Goal: Use online tool/utility: Utilize a website feature to perform a specific function

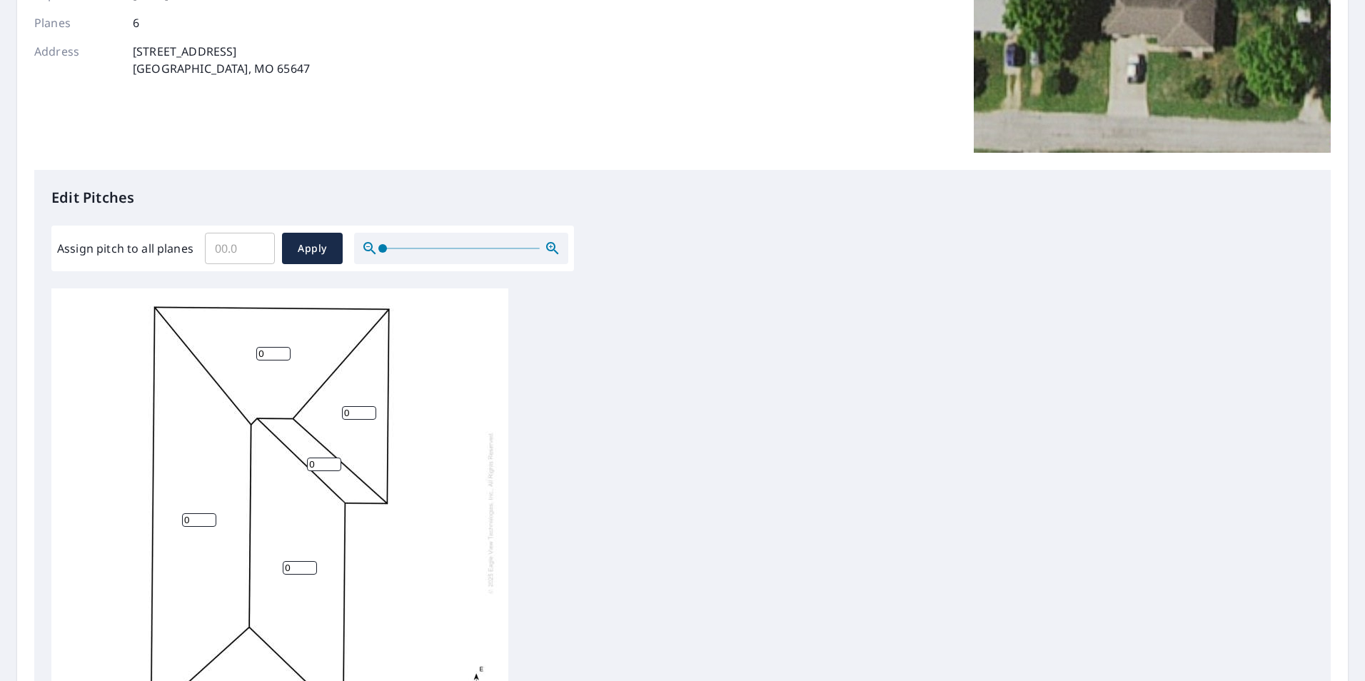
scroll to position [214, 0]
click at [228, 251] on input "Assign pitch to all planes" at bounding box center [240, 248] width 70 height 40
type input "5"
click at [322, 246] on span "Apply" at bounding box center [312, 248] width 38 height 18
type input "5"
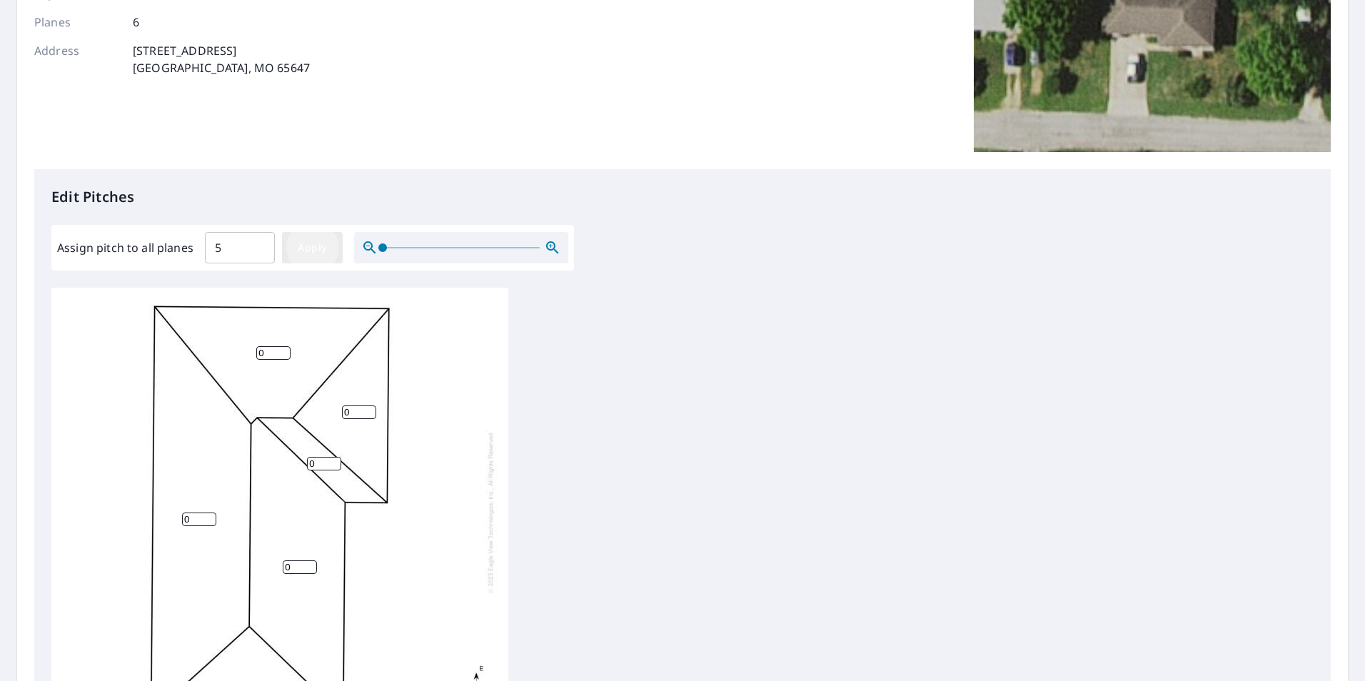
type input "5"
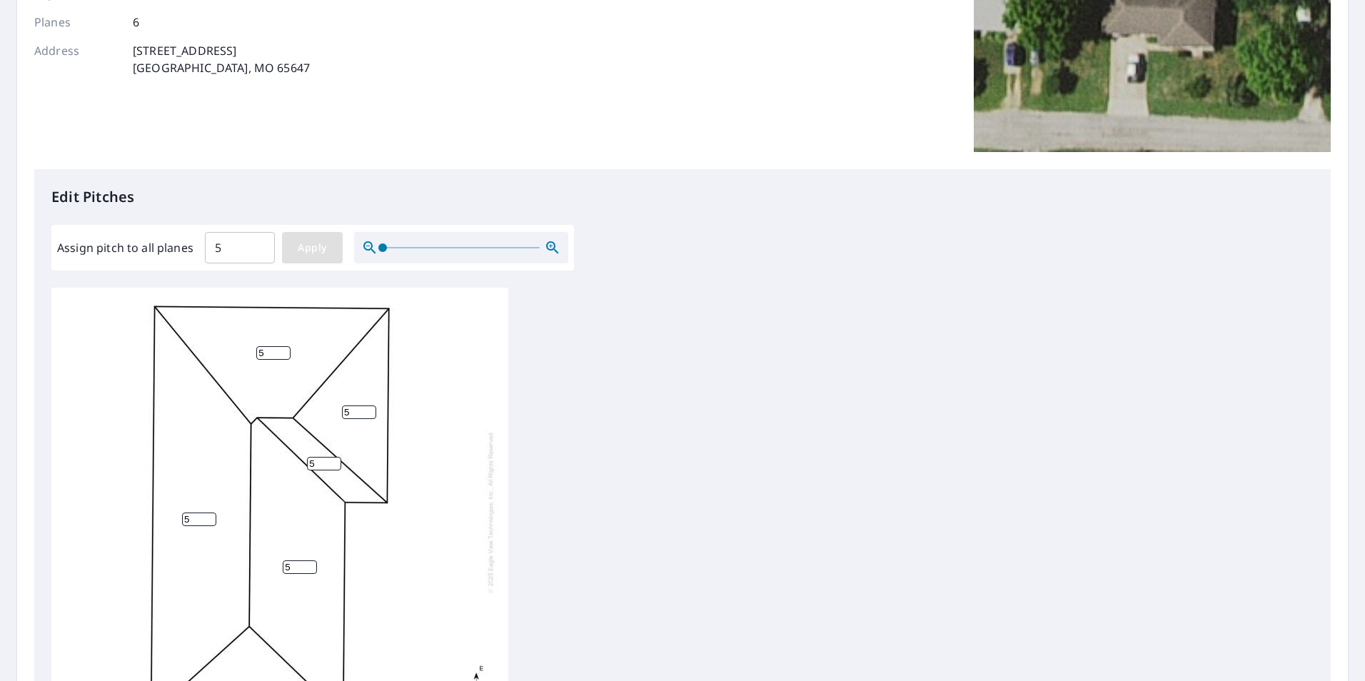
click at [305, 253] on span "Apply" at bounding box center [312, 248] width 38 height 18
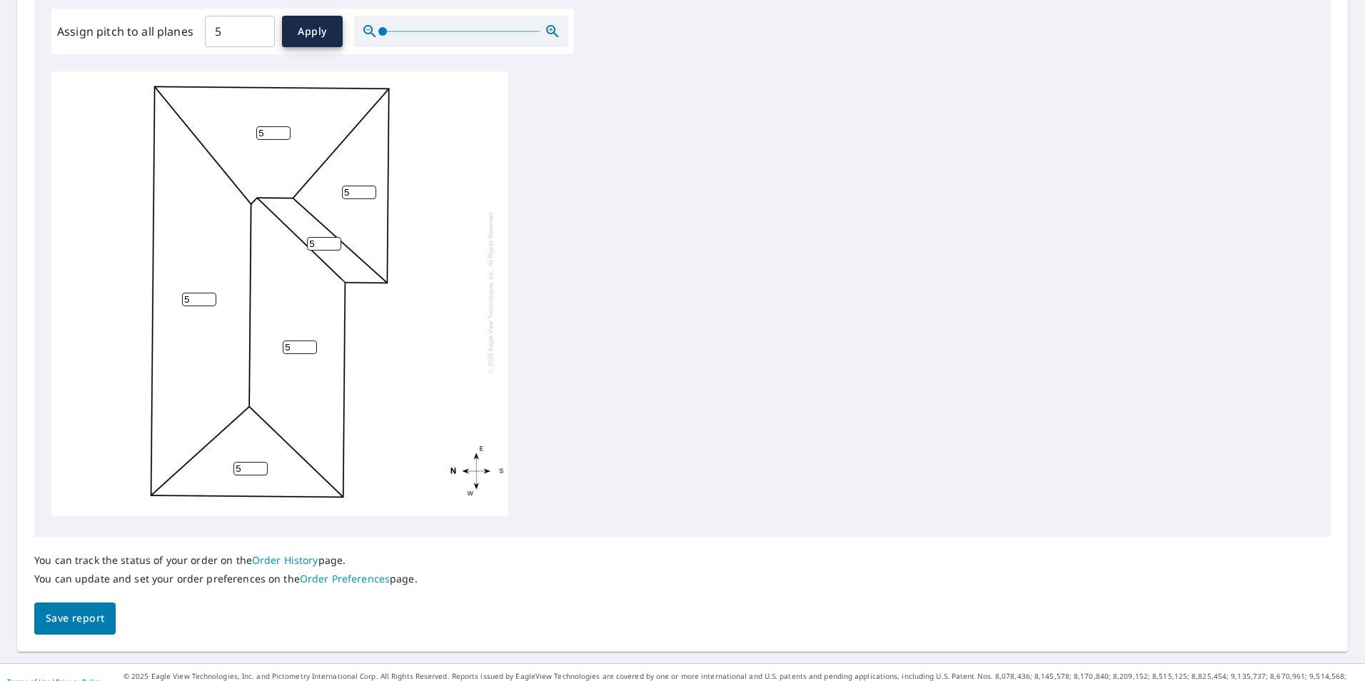
scroll to position [449, 0]
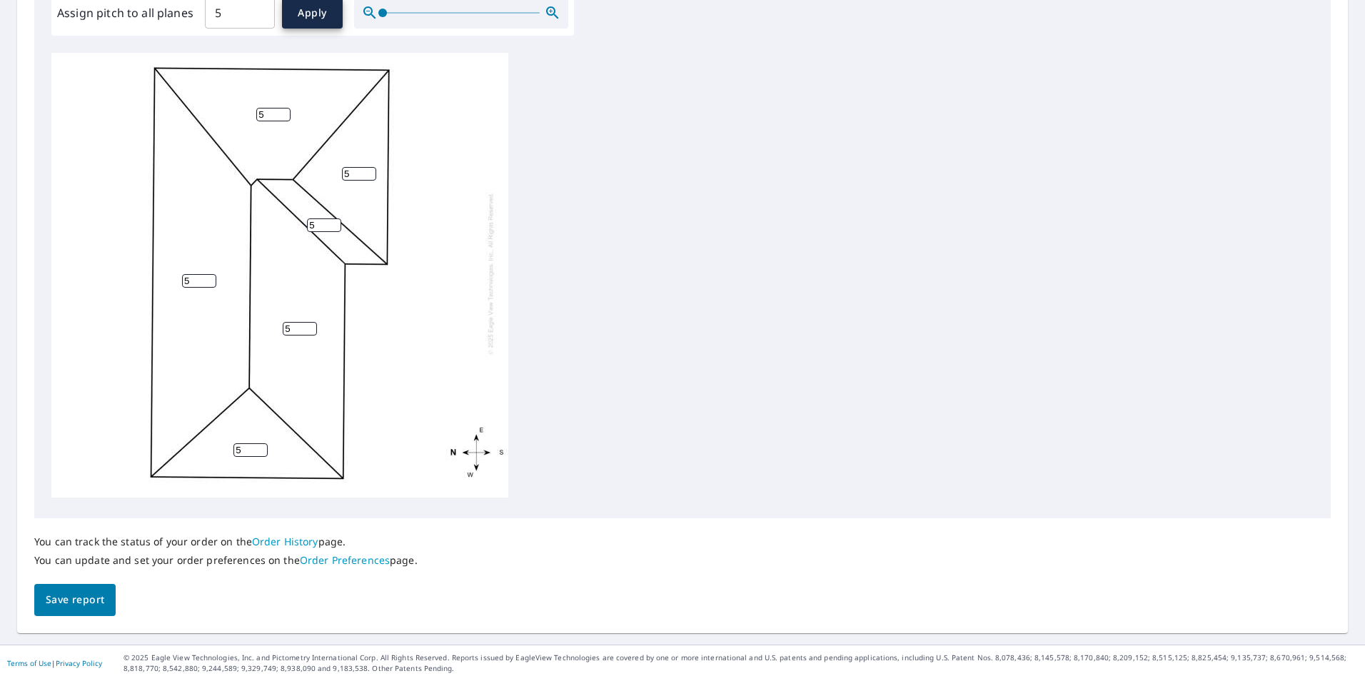
click at [86, 602] on span "Save report" at bounding box center [75, 600] width 59 height 18
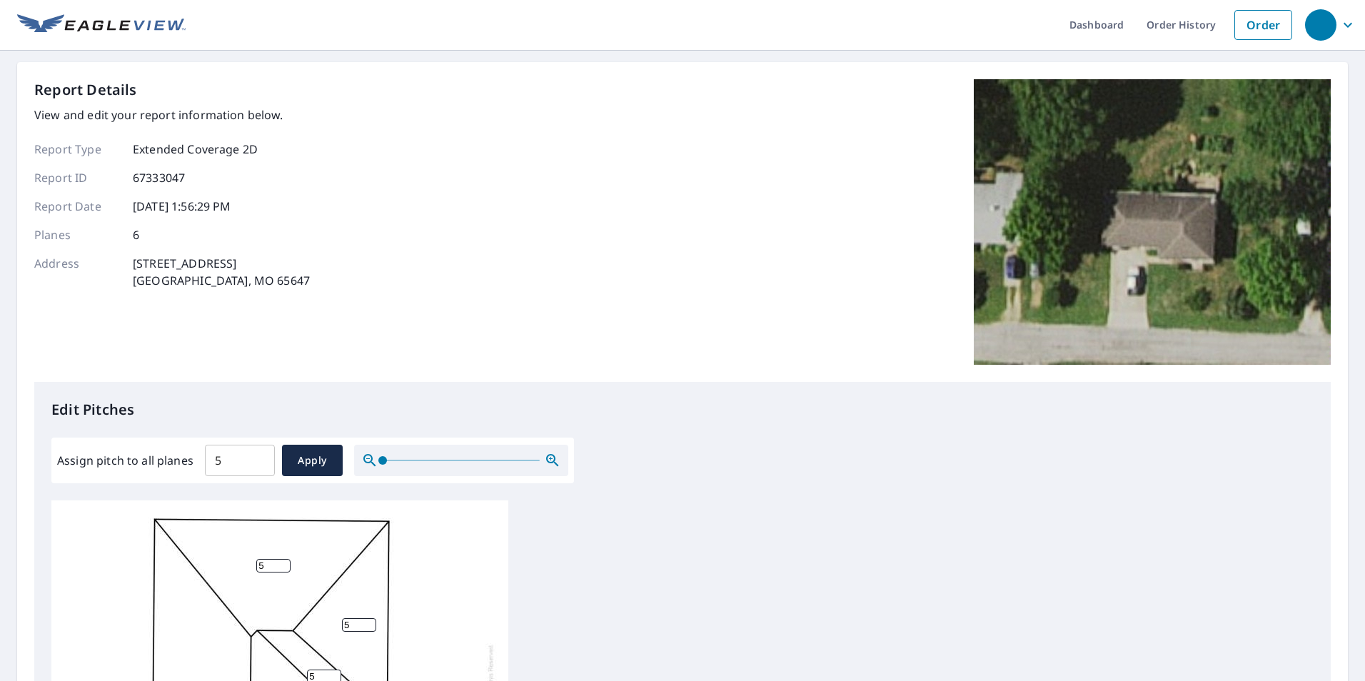
scroll to position [0, 0]
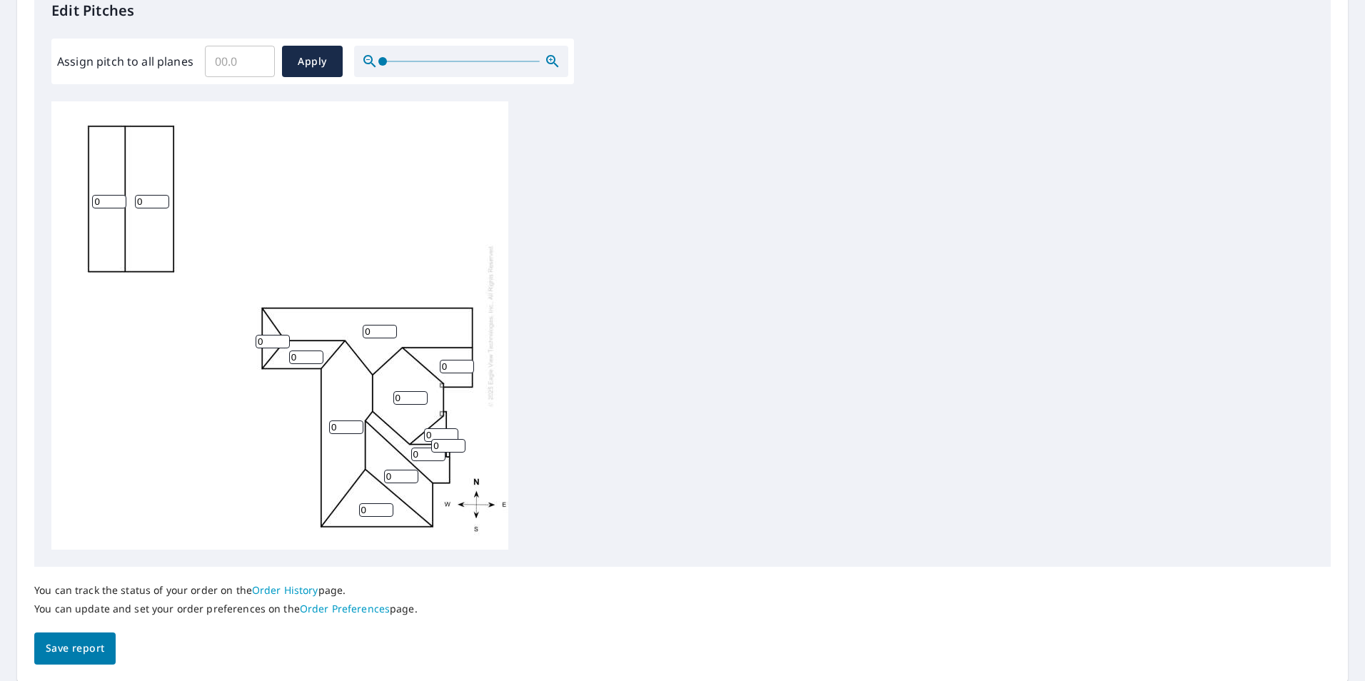
scroll to position [449, 0]
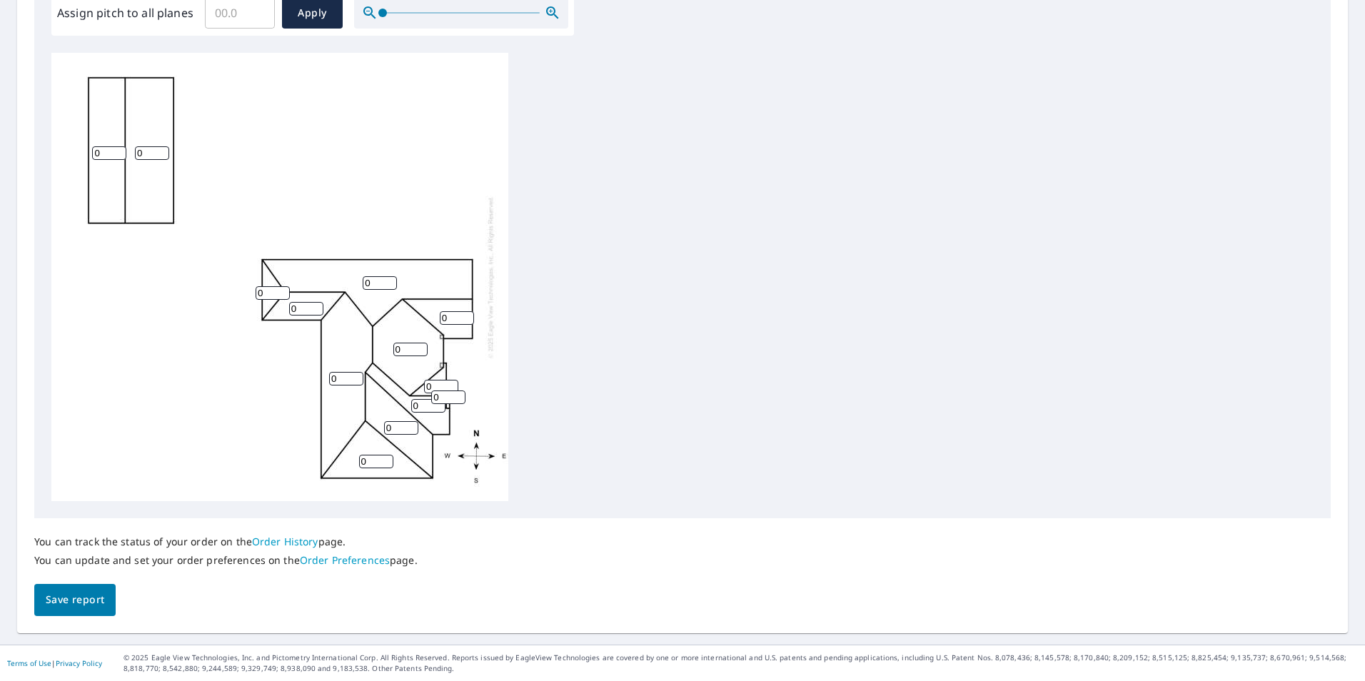
click at [335, 383] on input "0" at bounding box center [346, 379] width 34 height 14
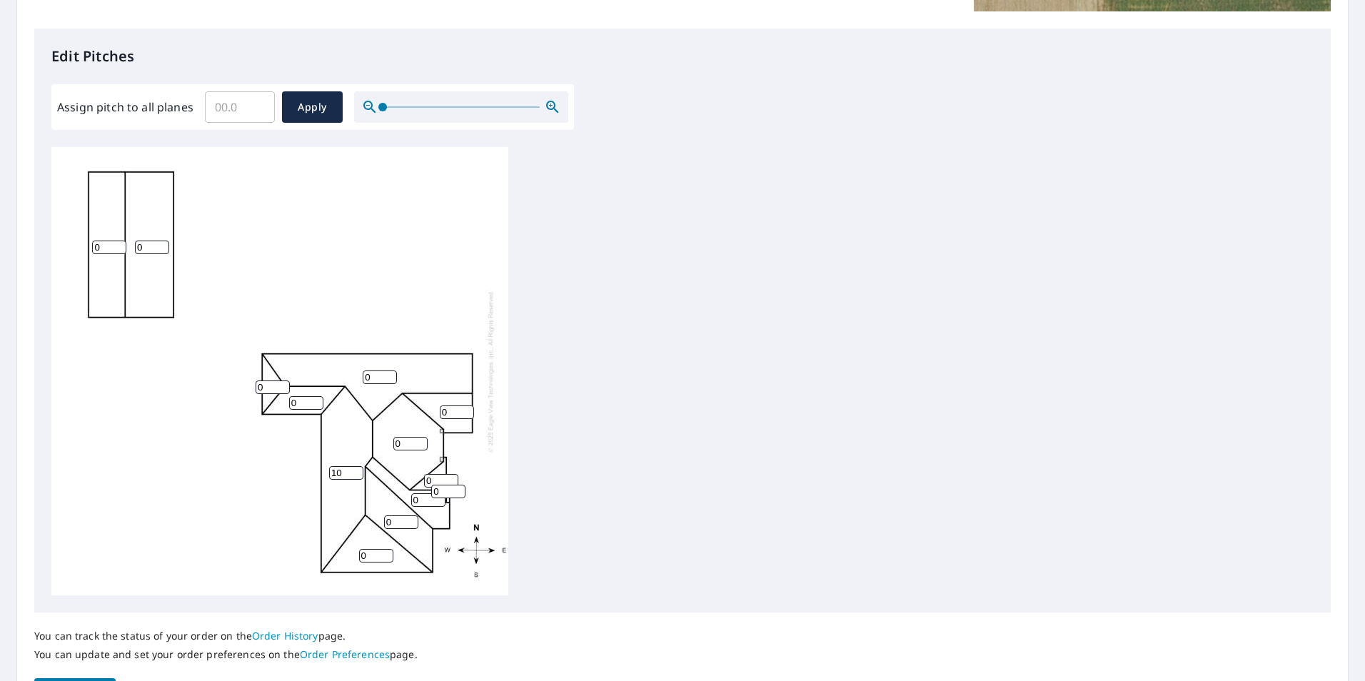
scroll to position [357, 0]
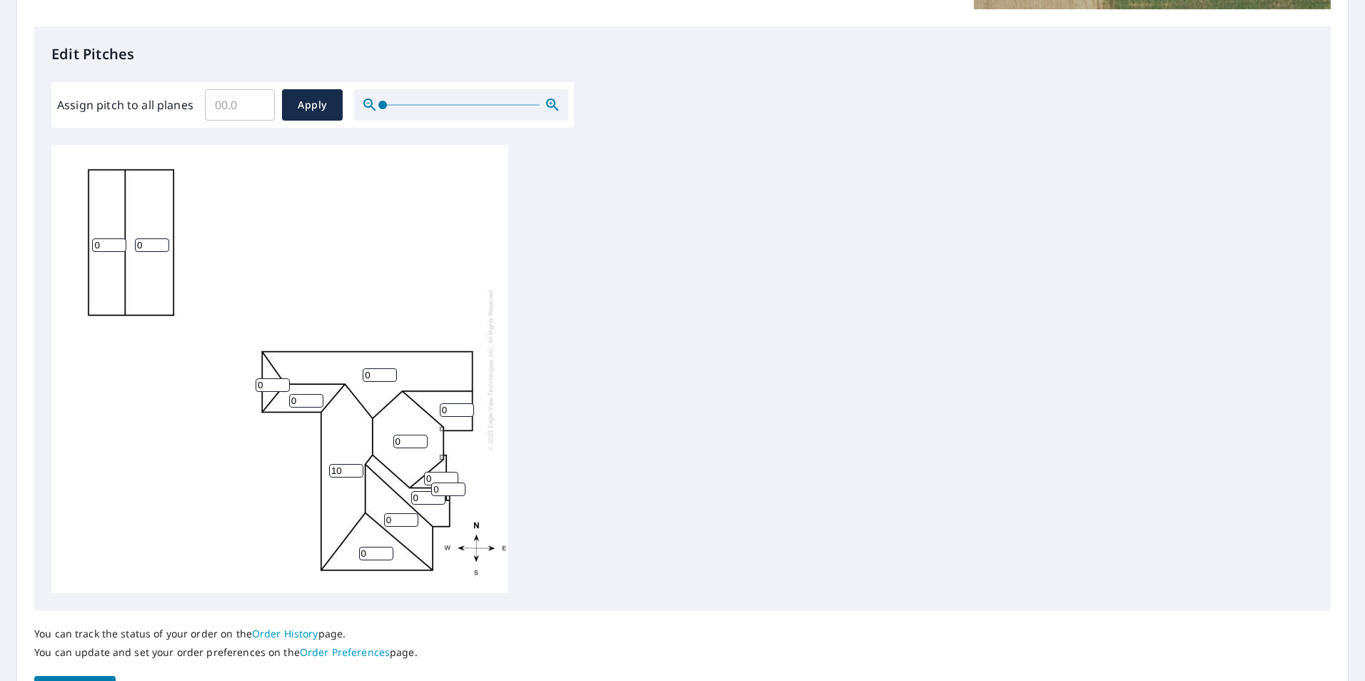
type input "10"
click at [217, 111] on input "Assign pitch to all planes" at bounding box center [240, 105] width 70 height 40
type input "10"
click at [312, 103] on span "Apply" at bounding box center [312, 105] width 38 height 18
type input "10"
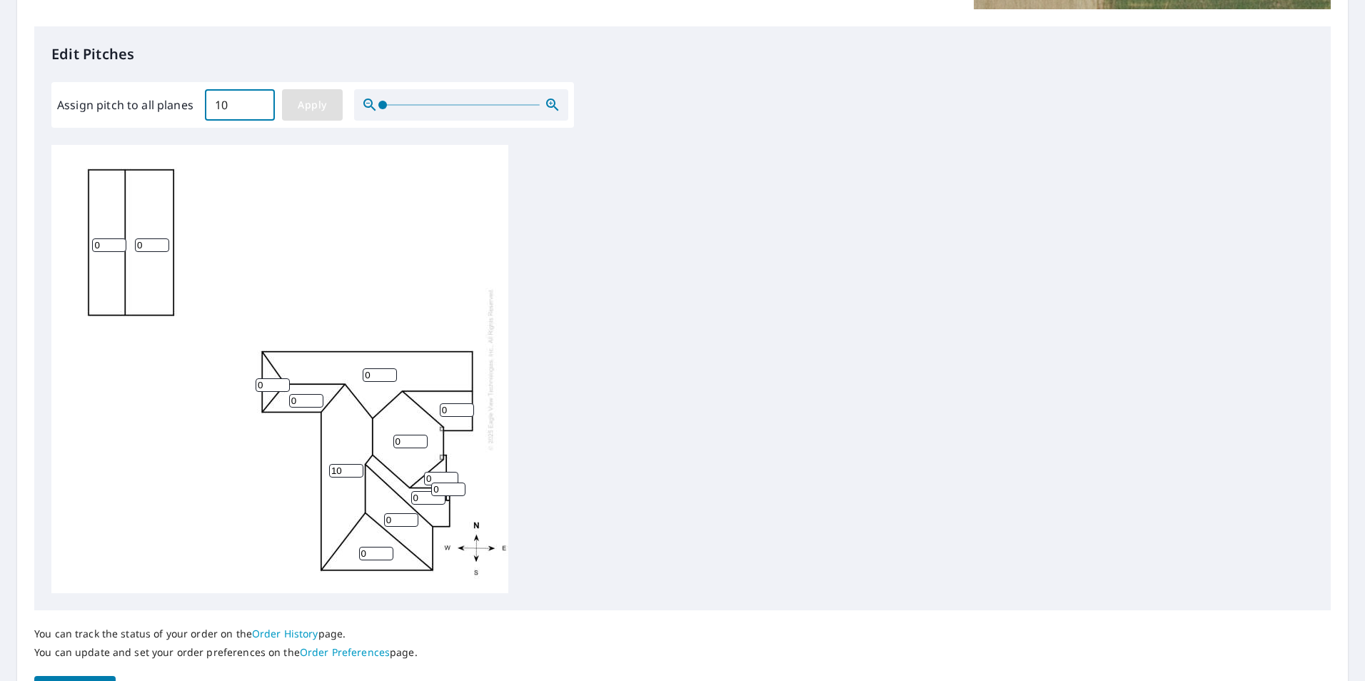
type input "10"
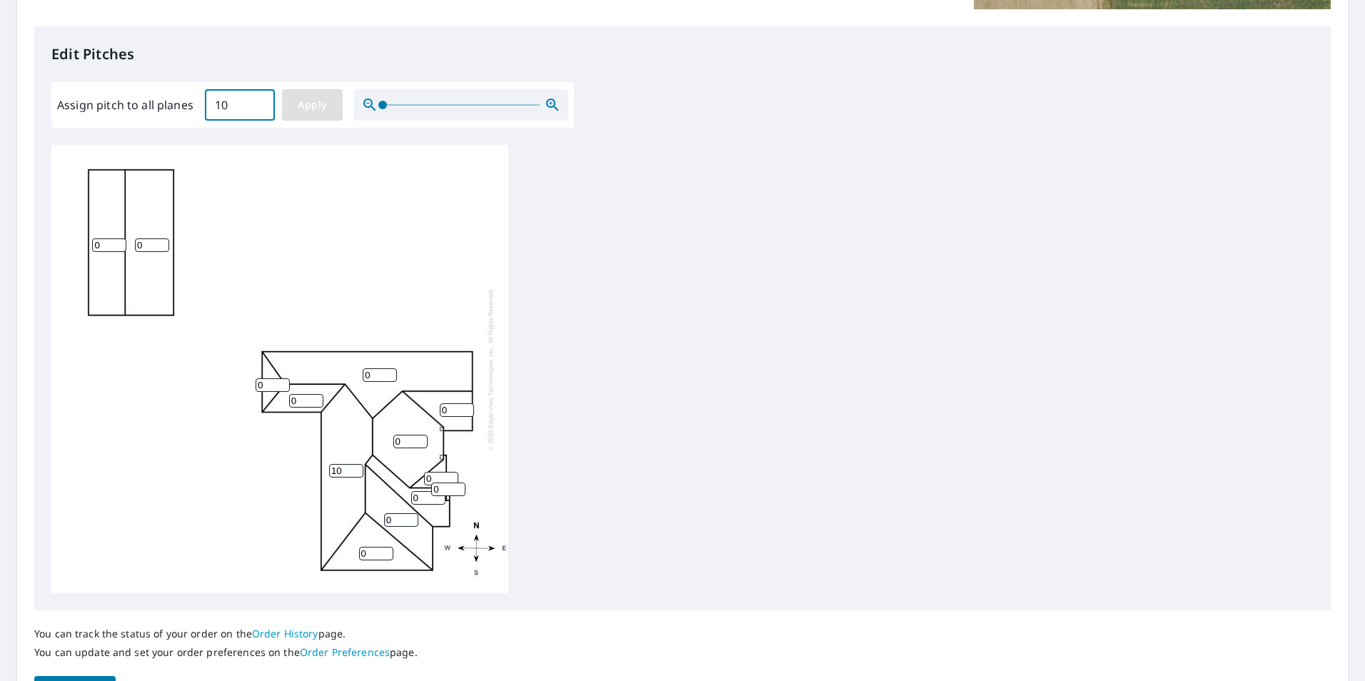
type input "10"
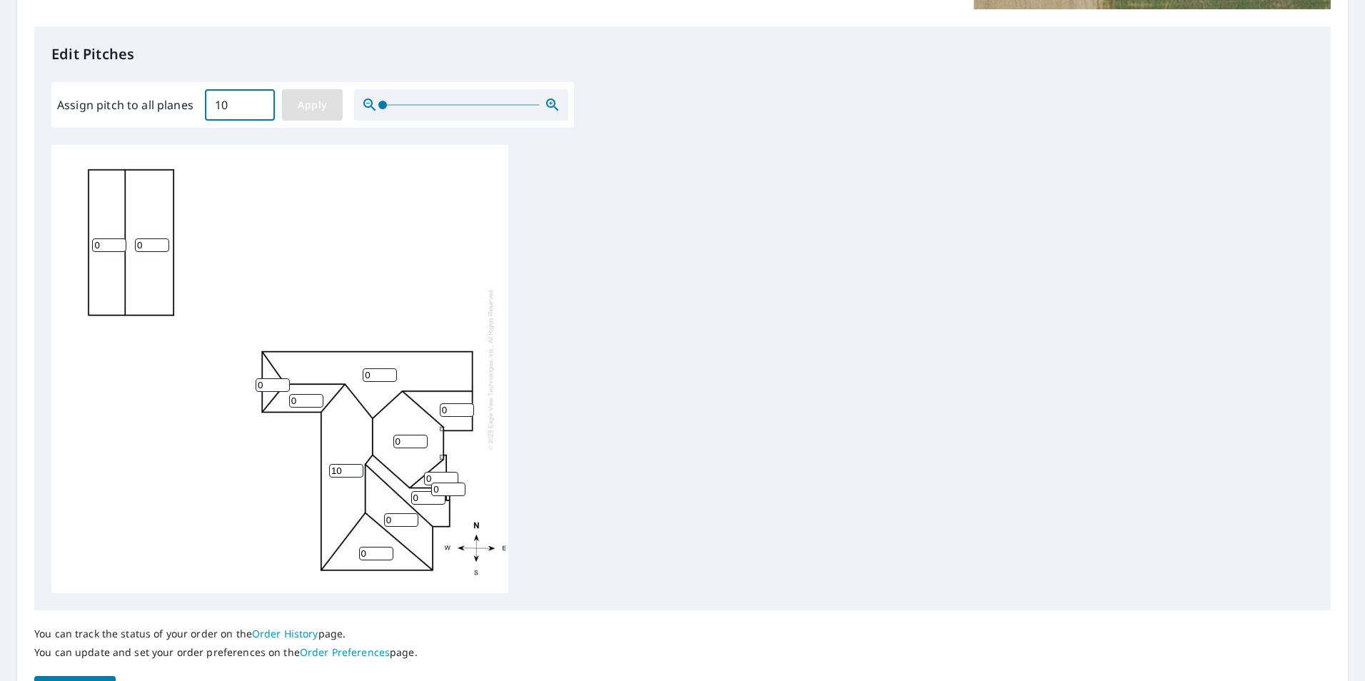
type input "10"
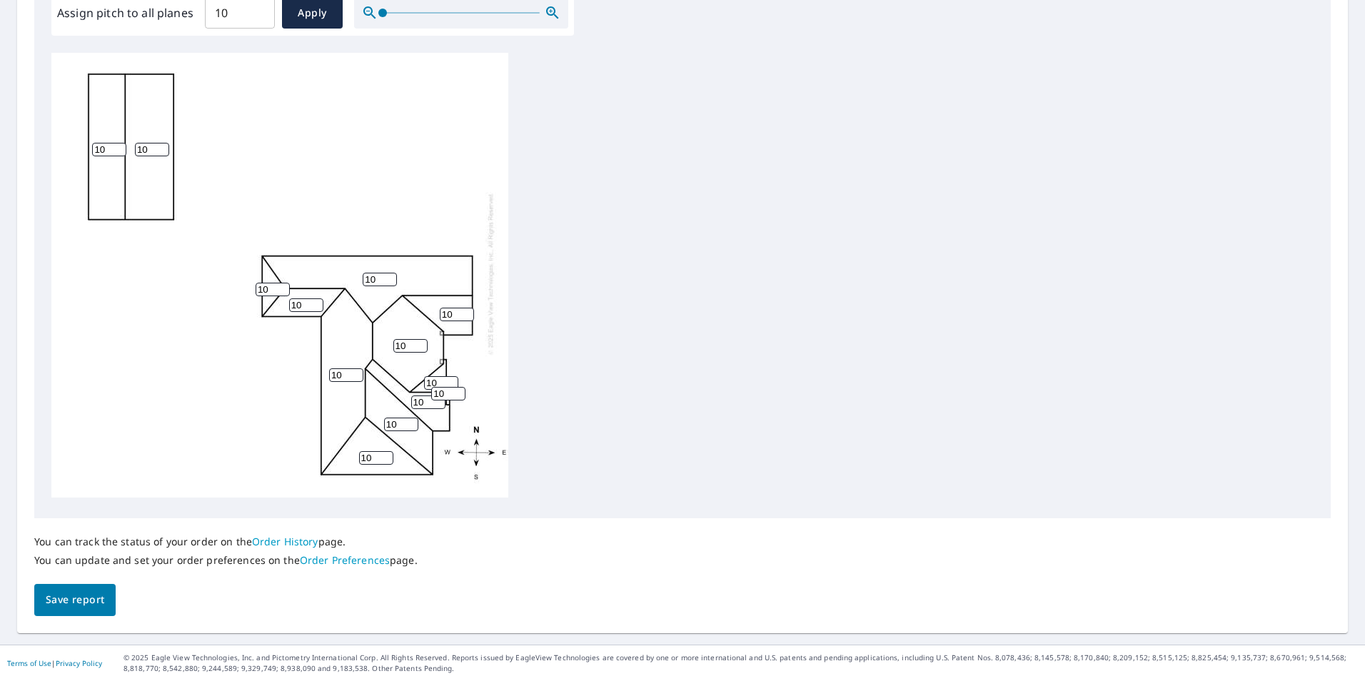
click at [62, 596] on span "Save report" at bounding box center [75, 600] width 59 height 18
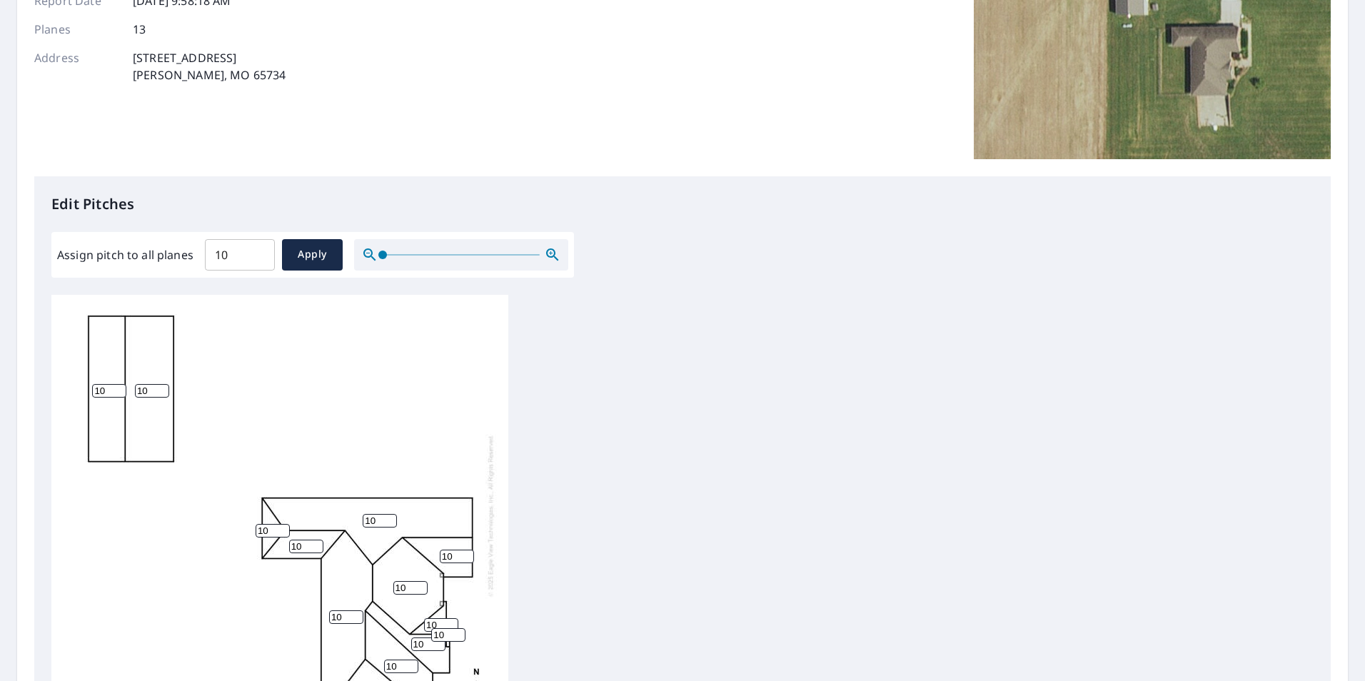
scroll to position [0, 0]
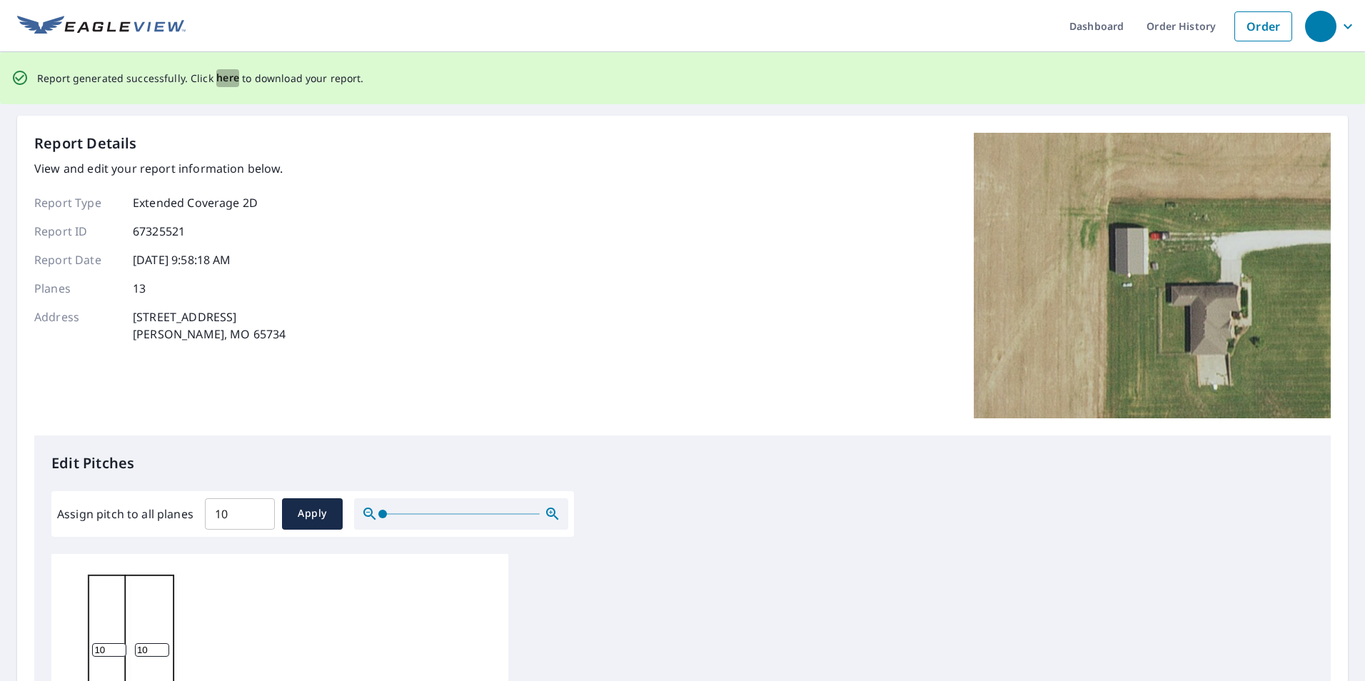
click at [223, 78] on span "here" at bounding box center [228, 78] width 24 height 18
